Goal: Task Accomplishment & Management: Manage account settings

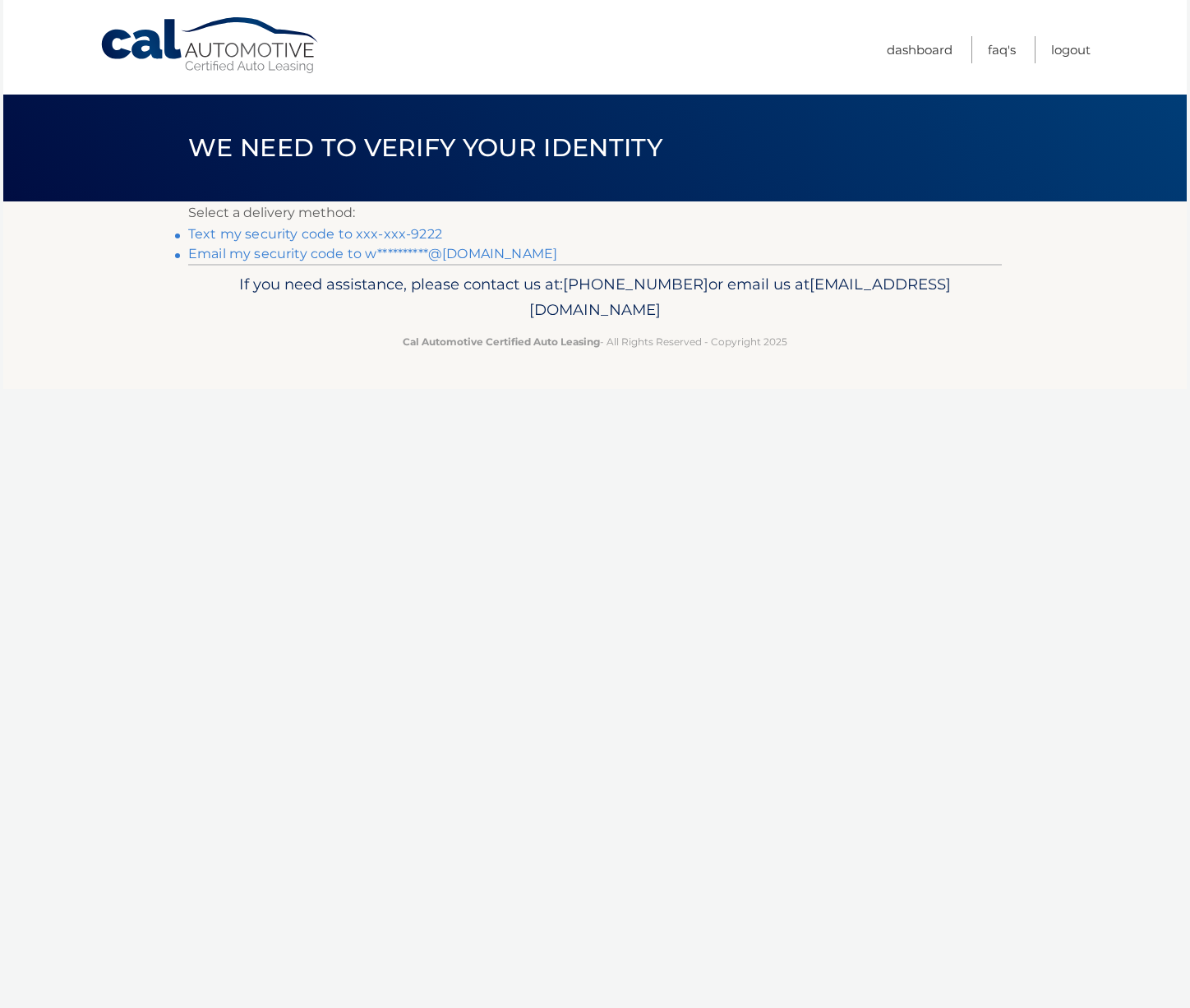
click at [353, 234] on link "Text my security code to xxx-xxx-9222" at bounding box center [315, 233] width 254 height 16
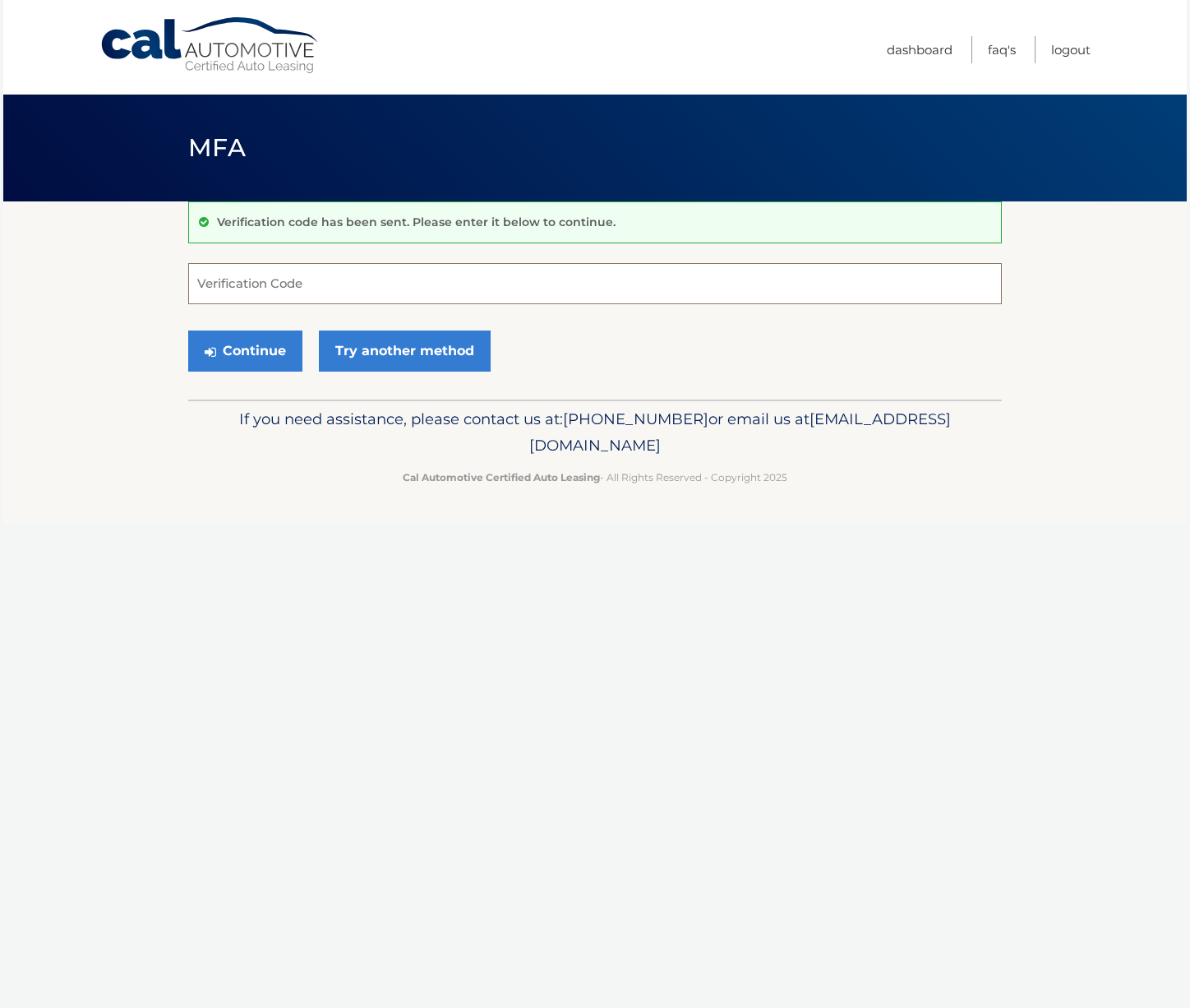
click at [302, 282] on input "Verification Code" at bounding box center [594, 284] width 813 height 41
type input "591351"
click at [279, 353] on button "Continue" at bounding box center [245, 351] width 115 height 41
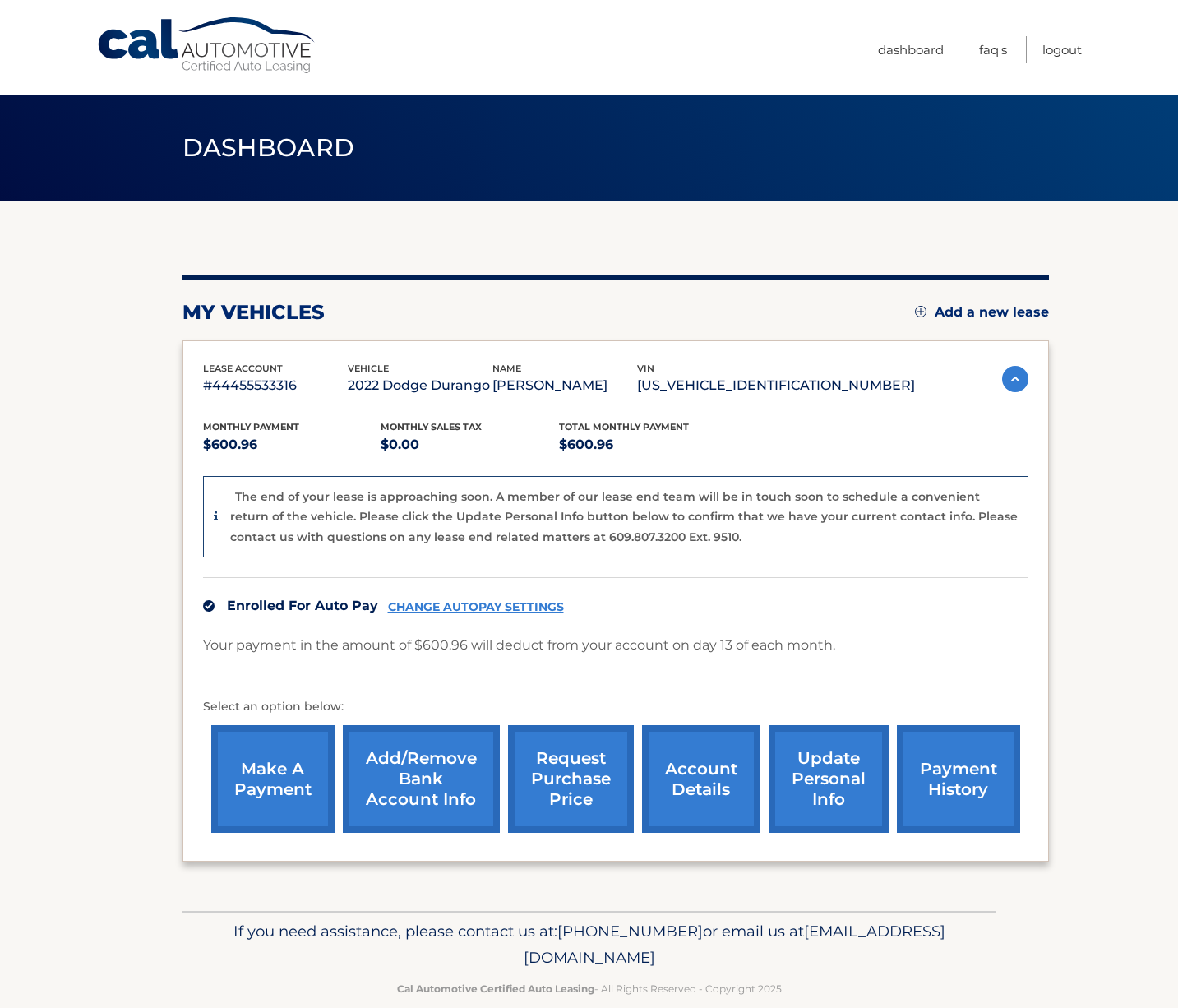
click at [664, 748] on link "account details" at bounding box center [702, 779] width 119 height 108
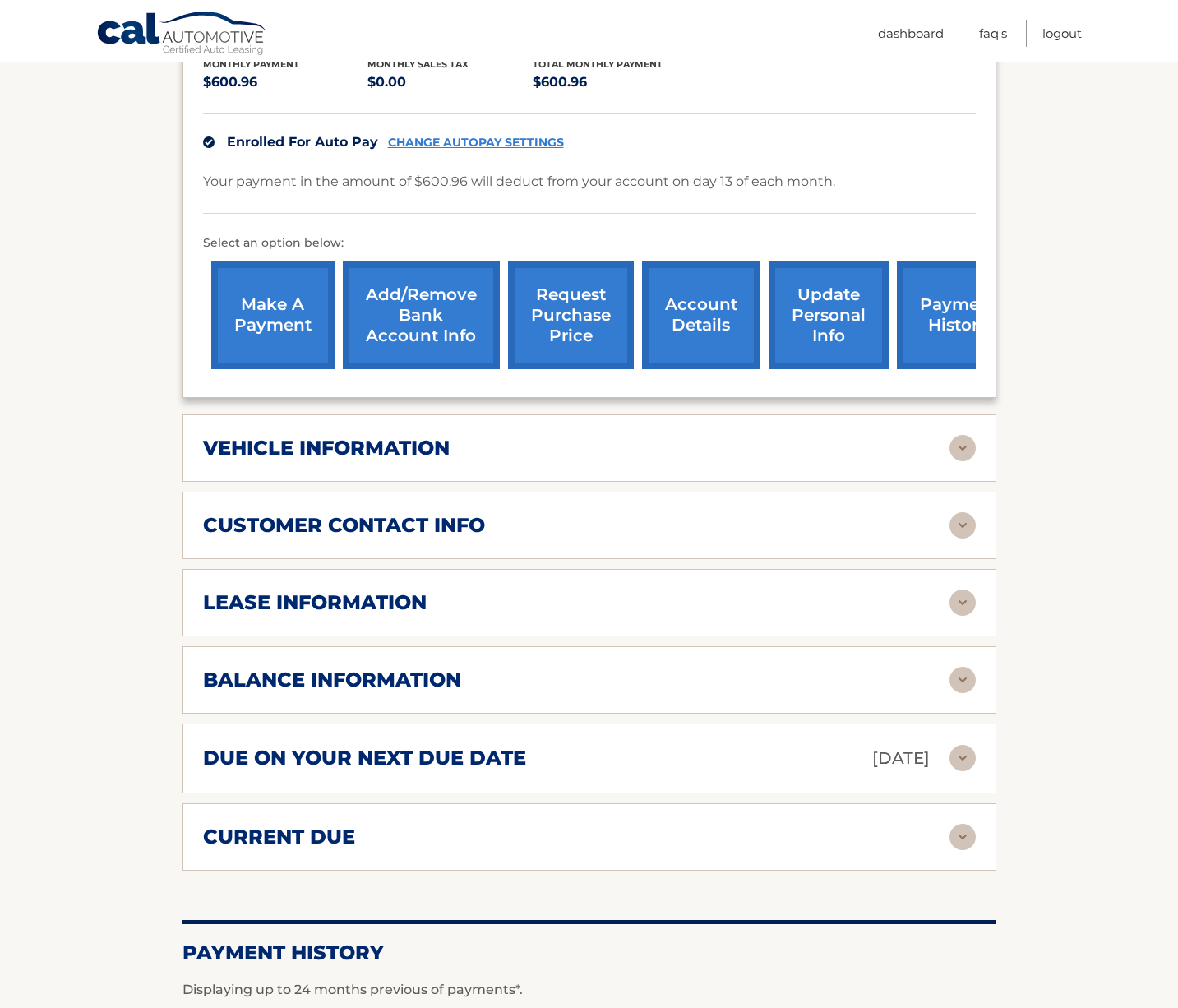
scroll to position [411, 0]
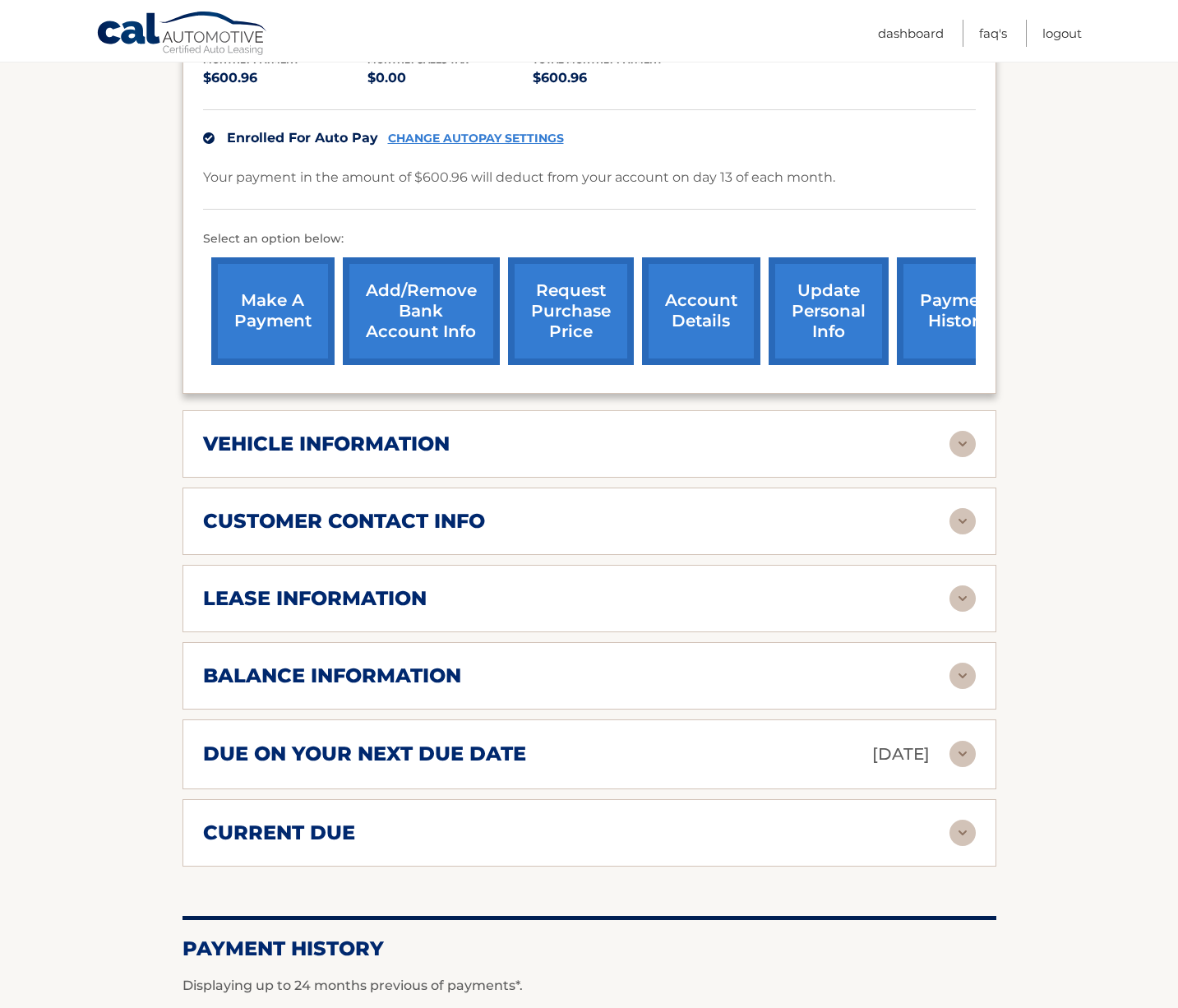
click at [958, 663] on img at bounding box center [963, 676] width 26 height 26
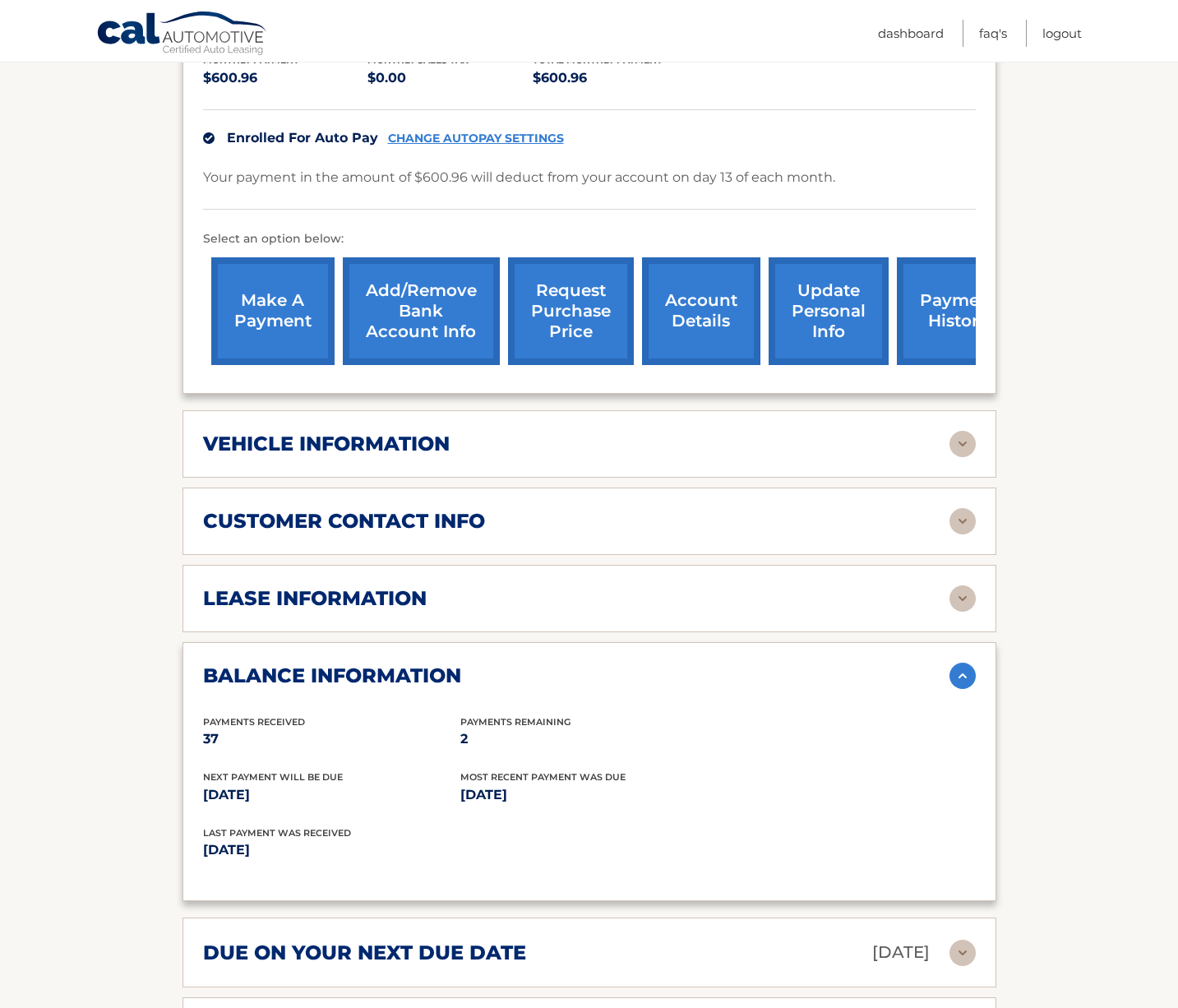
click at [958, 663] on img at bounding box center [963, 676] width 26 height 26
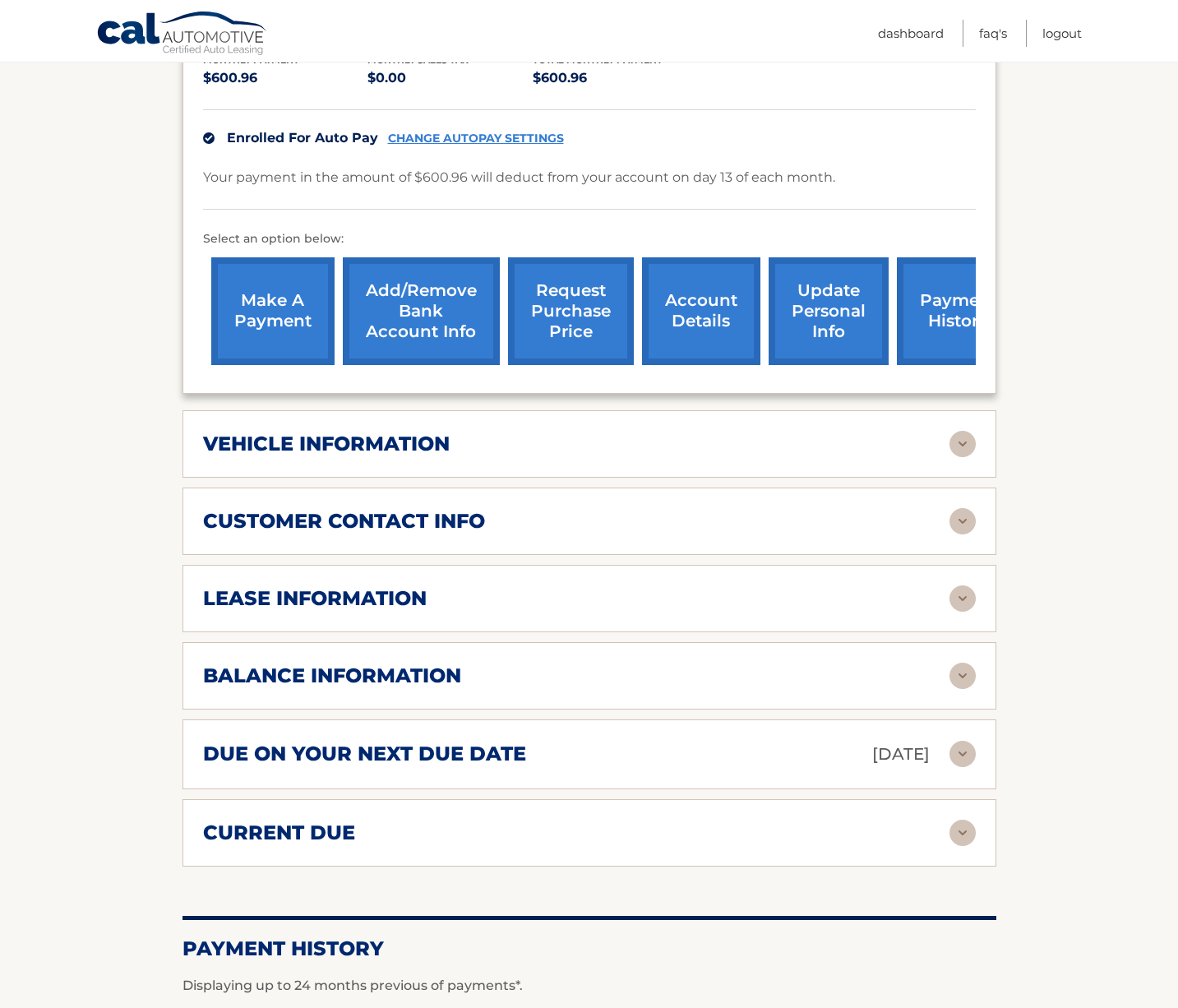
click at [961, 585] on img at bounding box center [963, 598] width 26 height 26
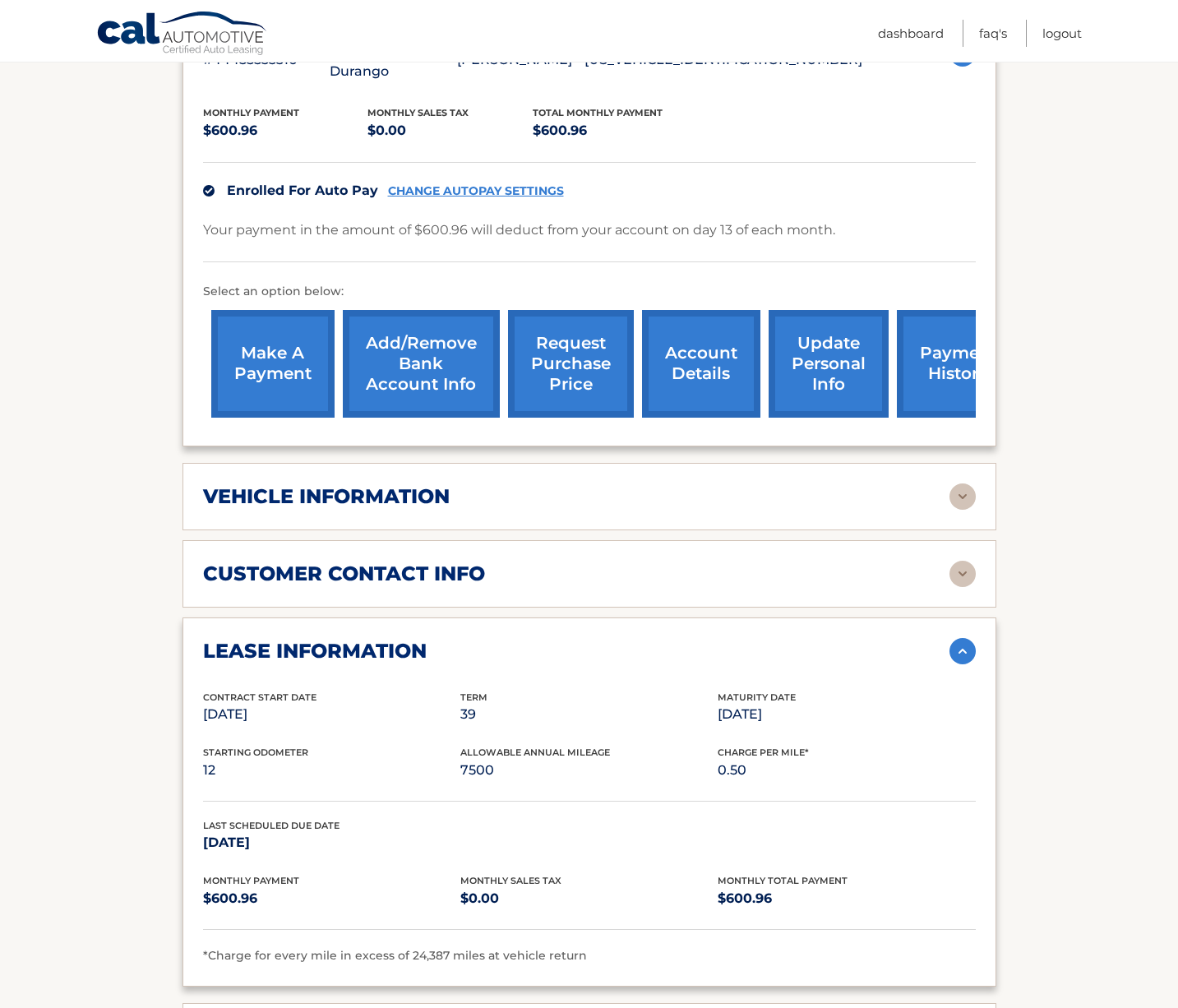
scroll to position [329, 0]
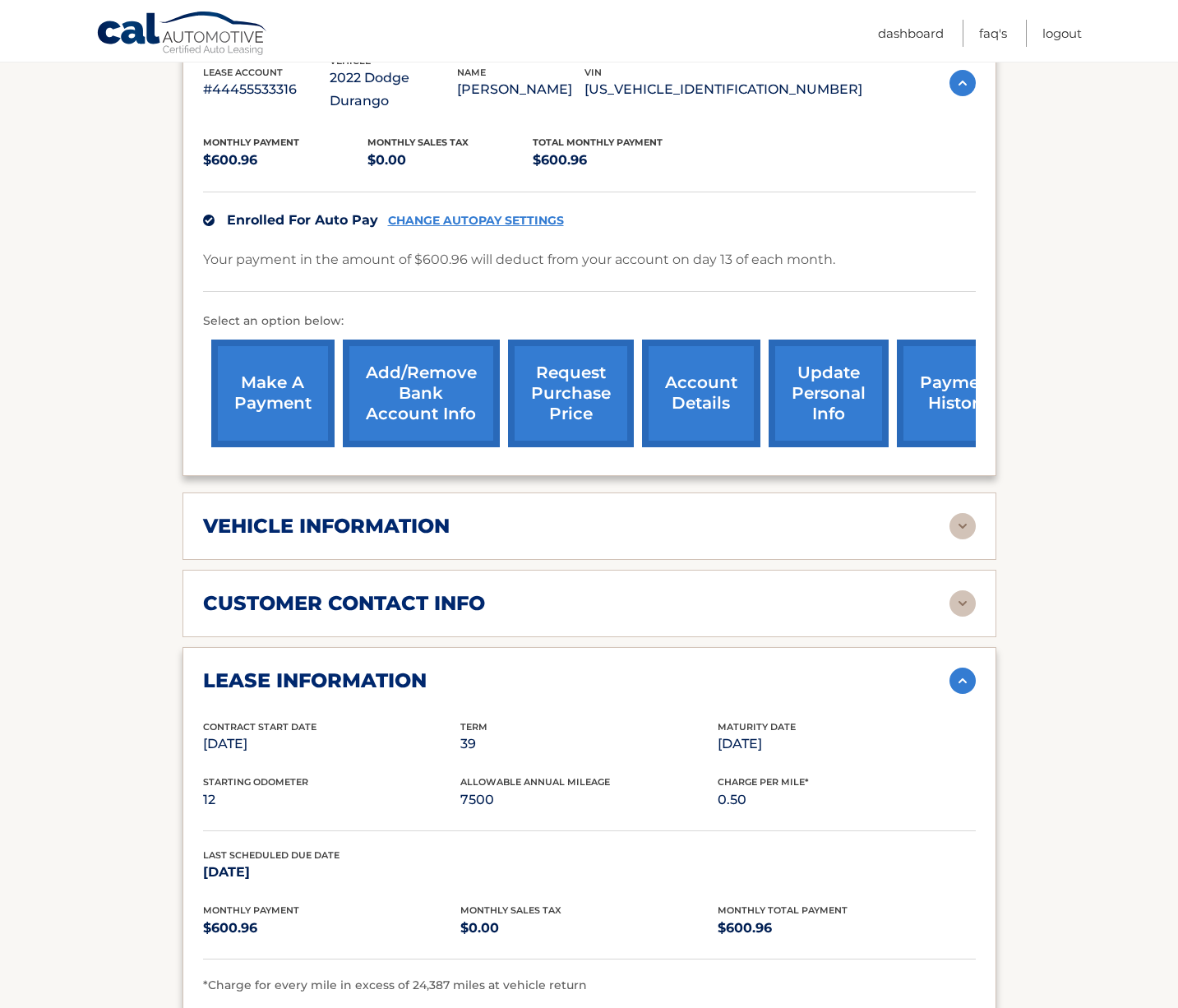
click at [955, 590] on img at bounding box center [963, 603] width 26 height 26
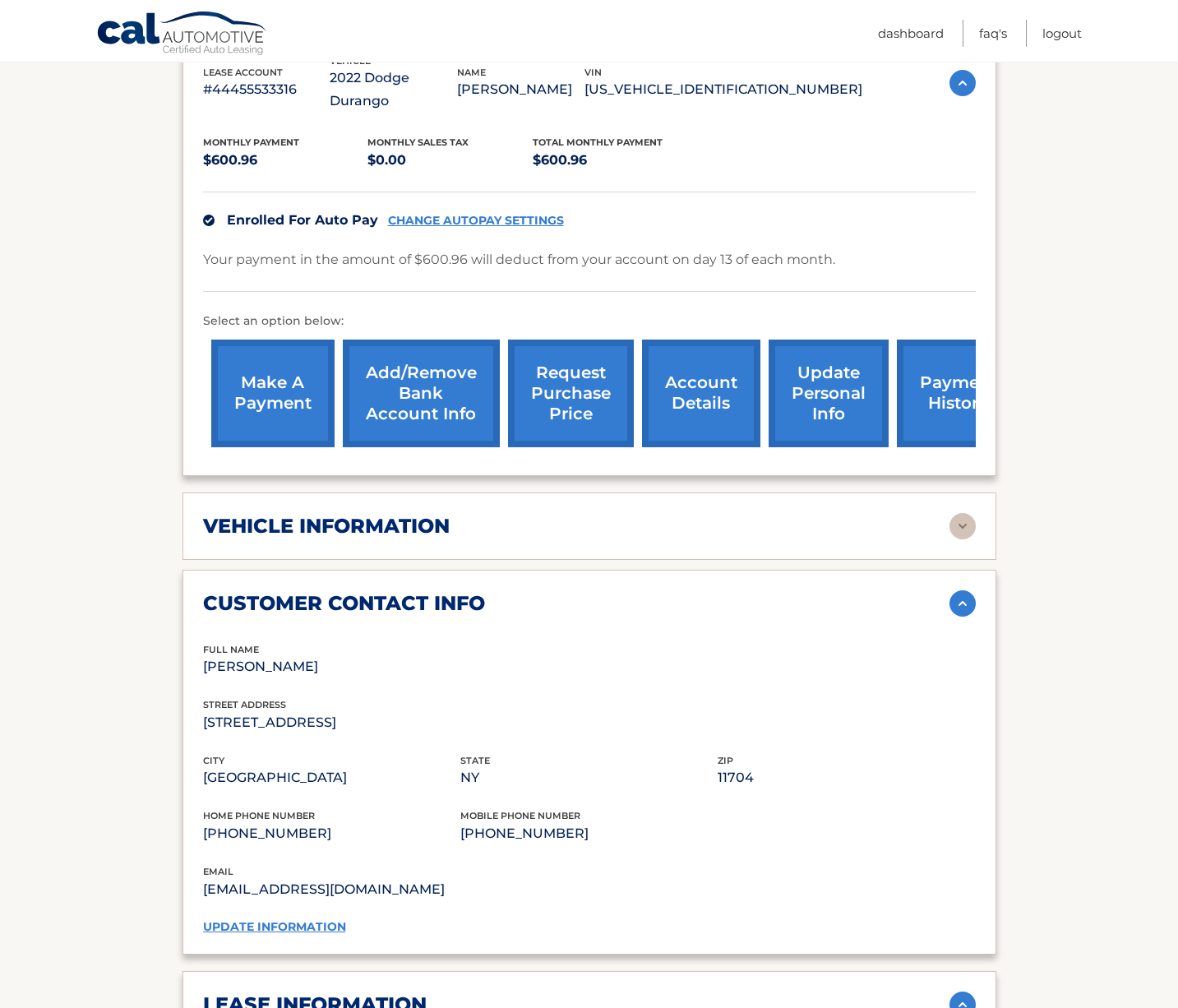
click at [955, 590] on img at bounding box center [963, 603] width 26 height 26
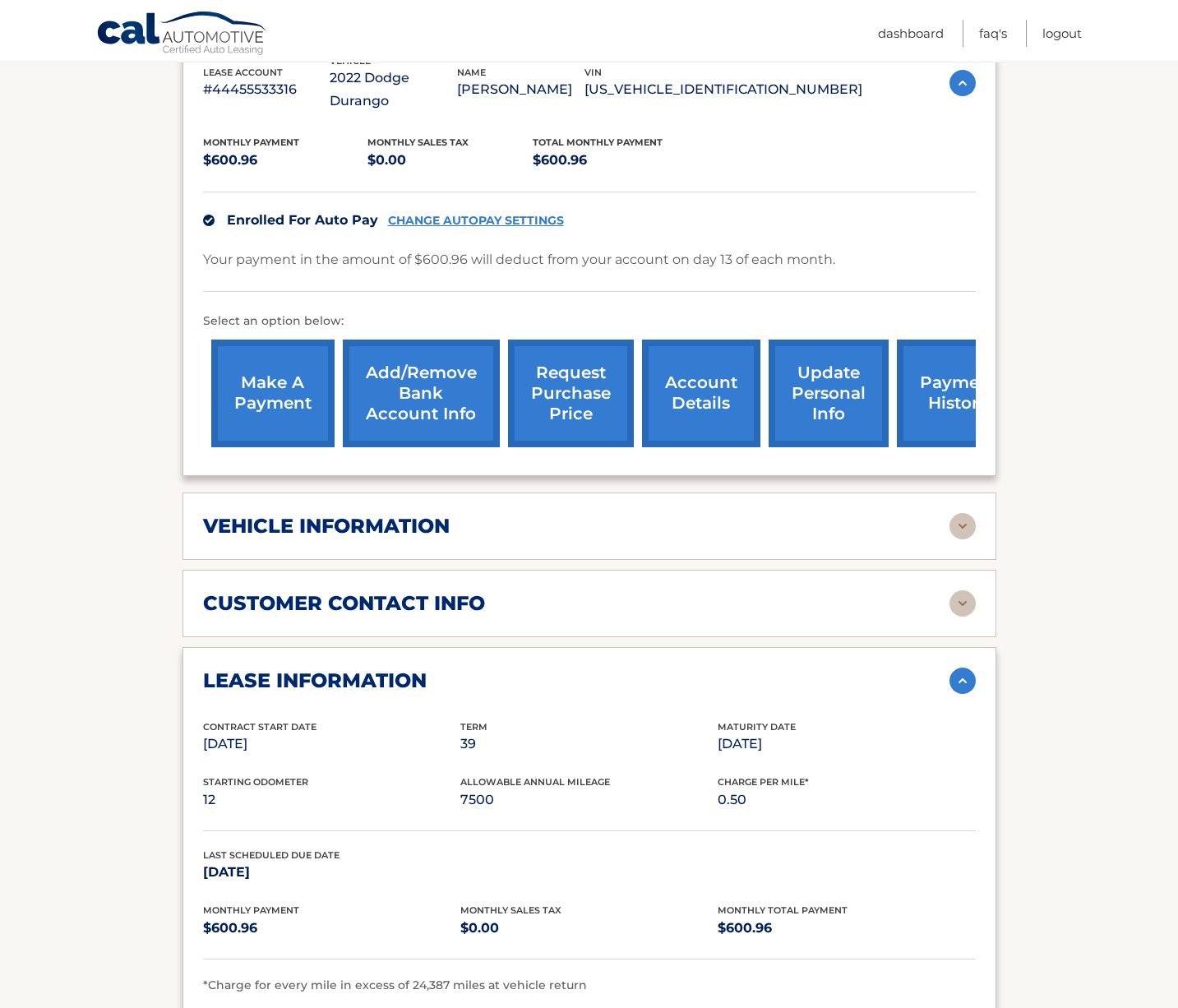
click at [964, 513] on img at bounding box center [963, 526] width 26 height 26
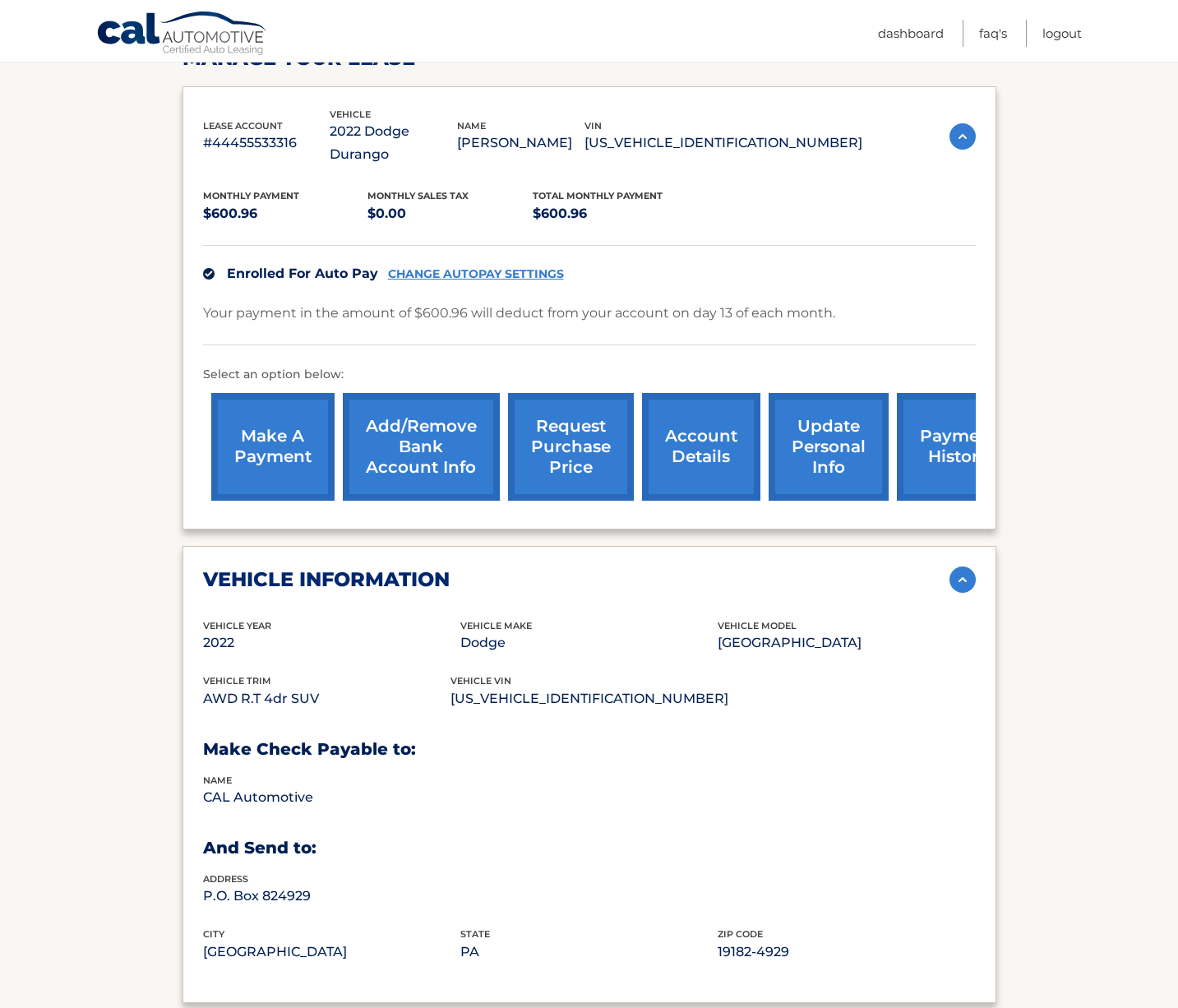
scroll to position [246, 0]
